Goal: Information Seeking & Learning: Find contact information

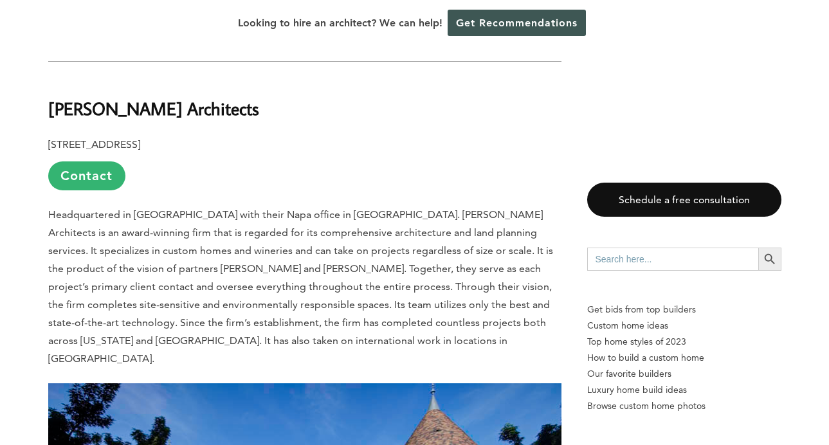
scroll to position [3263, 0]
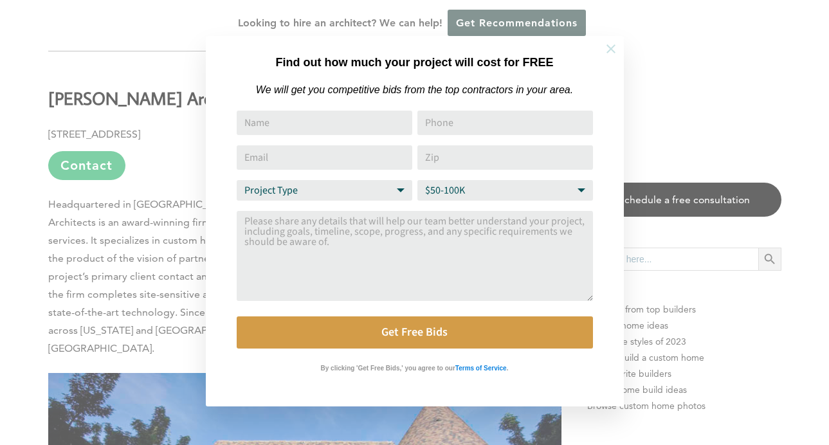
click at [612, 46] on icon at bounding box center [611, 48] width 9 height 9
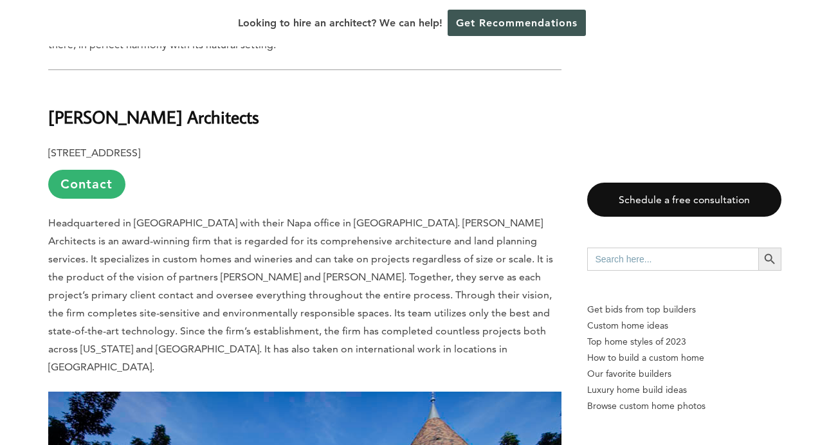
scroll to position [3243, 0]
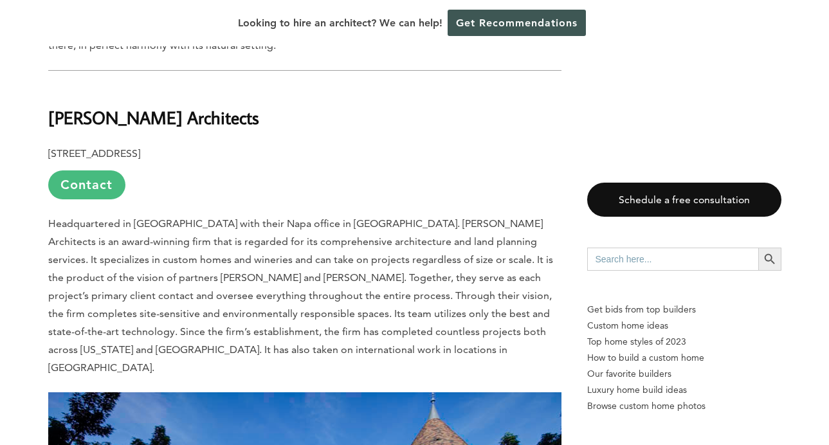
click at [93, 170] on link "Contact" at bounding box center [86, 184] width 77 height 29
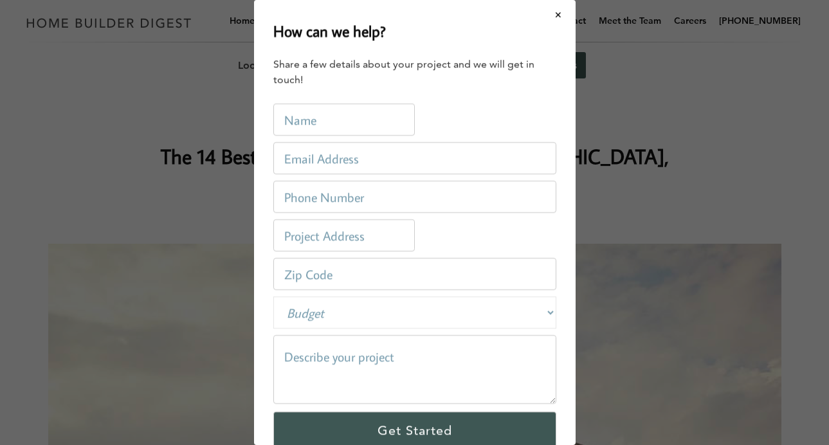
scroll to position [0, 0]
click at [557, 12] on button "Close modal" at bounding box center [559, 14] width 34 height 27
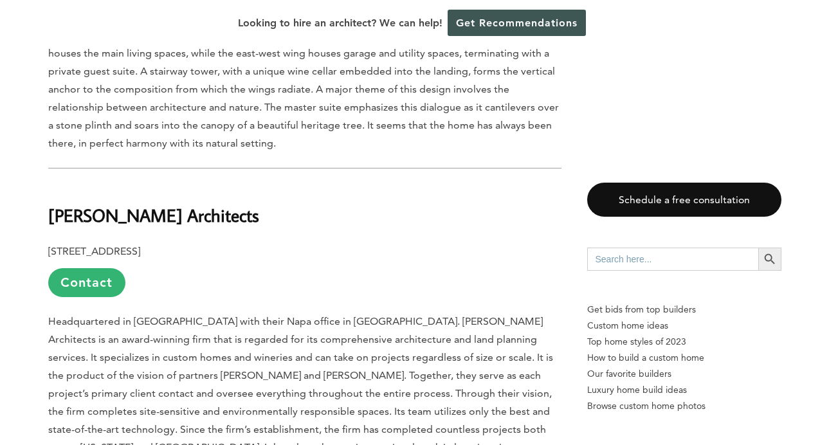
scroll to position [3161, 0]
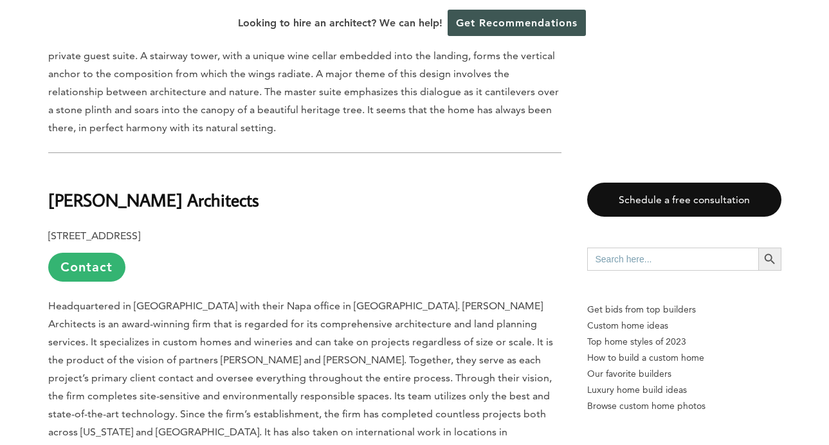
drag, startPoint x: 255, startPoint y: 136, endPoint x: 51, endPoint y: 143, distance: 204.1
click at [51, 169] on h2 "[PERSON_NAME] Architects" at bounding box center [304, 191] width 513 height 44
click at [332, 227] on p "[STREET_ADDRESS] Contact" at bounding box center [304, 254] width 513 height 55
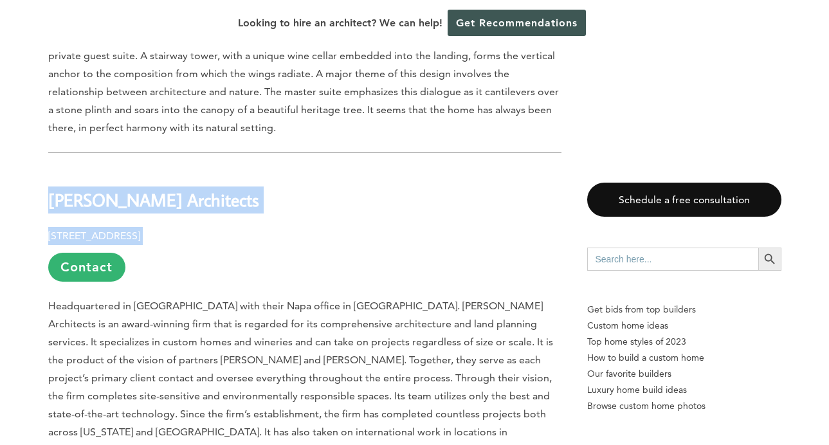
drag, startPoint x: 288, startPoint y: 169, endPoint x: 49, endPoint y: 137, distance: 240.8
copy div "[PERSON_NAME] Architects [STREET_ADDRESS]"
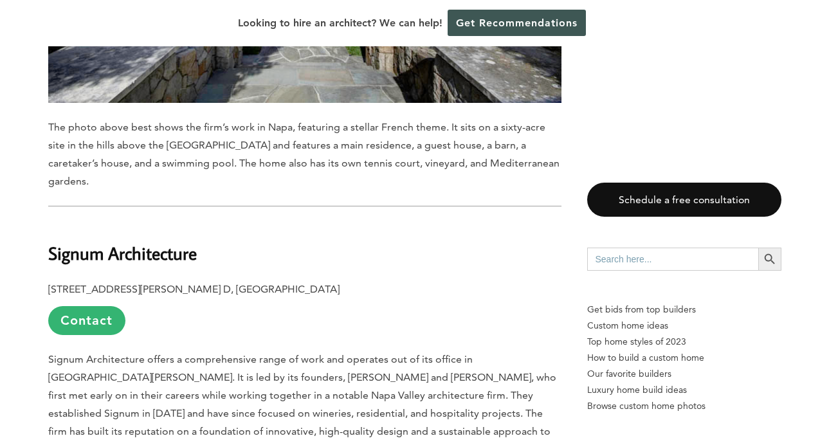
scroll to position [3871, 0]
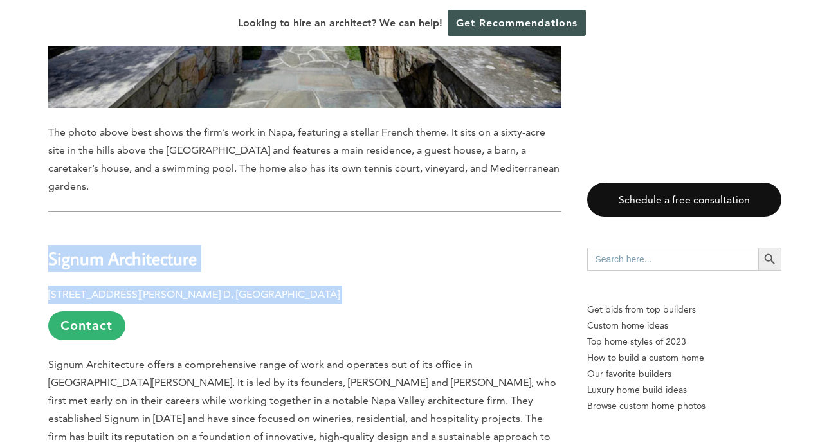
drag, startPoint x: 281, startPoint y: 192, endPoint x: 51, endPoint y: 161, distance: 231.7
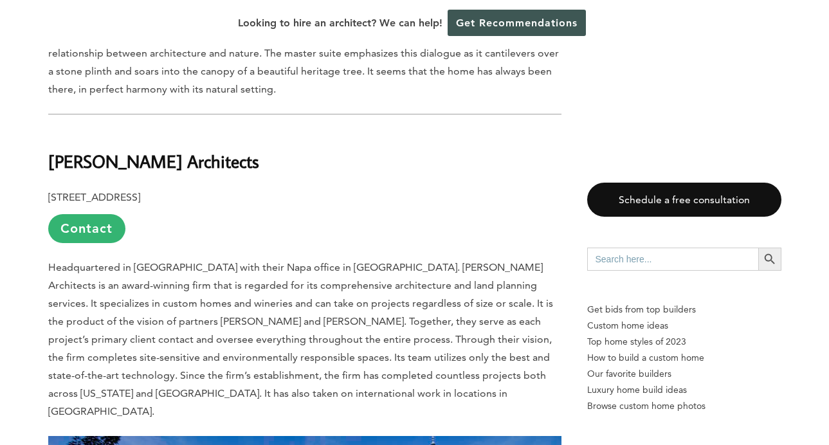
scroll to position [3199, 0]
